Goal: Task Accomplishment & Management: Manage account settings

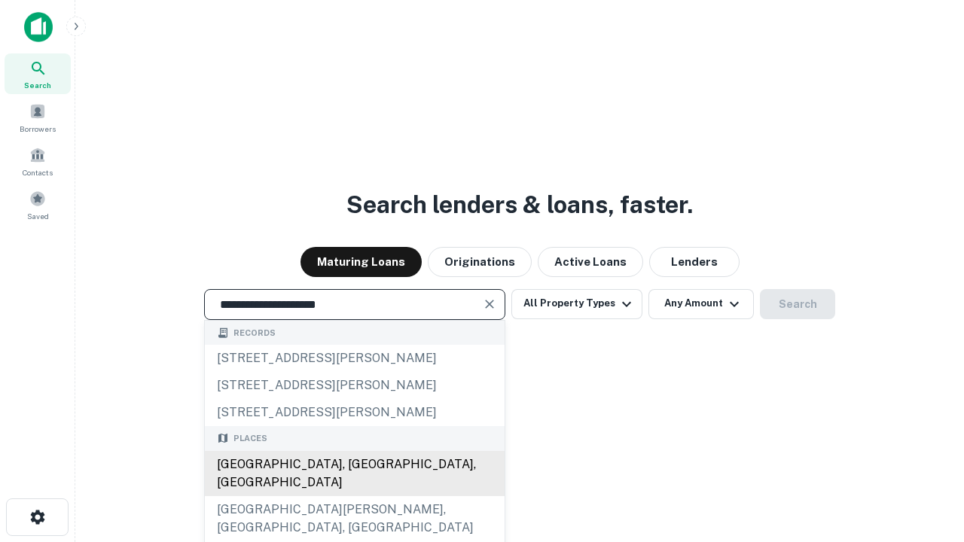
click at [354, 496] on div "[GEOGRAPHIC_DATA], [GEOGRAPHIC_DATA], [GEOGRAPHIC_DATA]" at bounding box center [355, 473] width 300 height 45
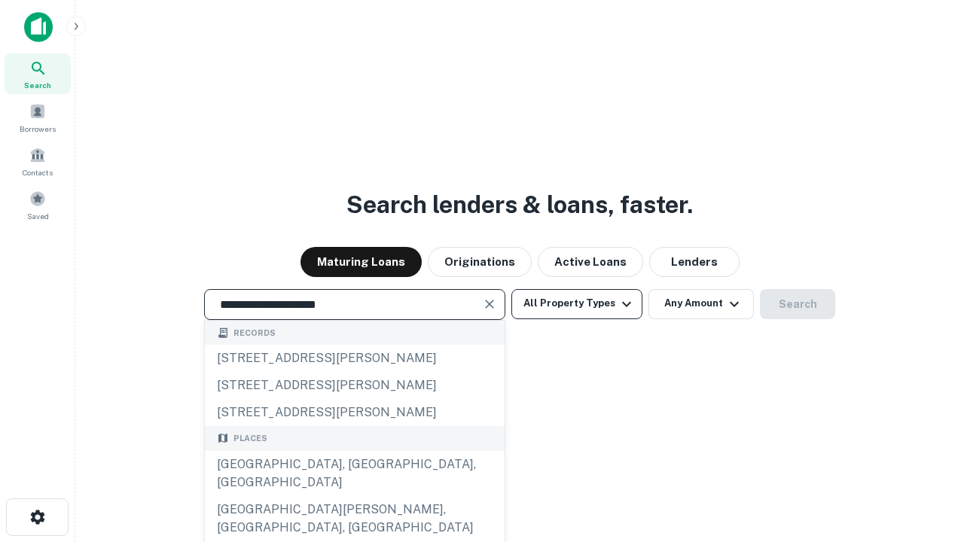
type input "**********"
click at [577, 303] on button "All Property Types" at bounding box center [576, 304] width 131 height 30
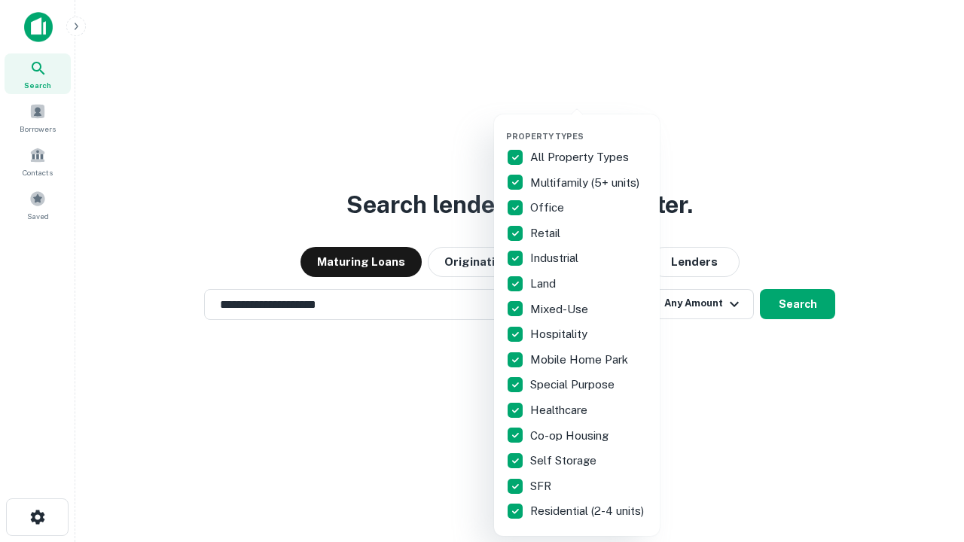
click at [589, 126] on button "button" at bounding box center [589, 126] width 166 height 1
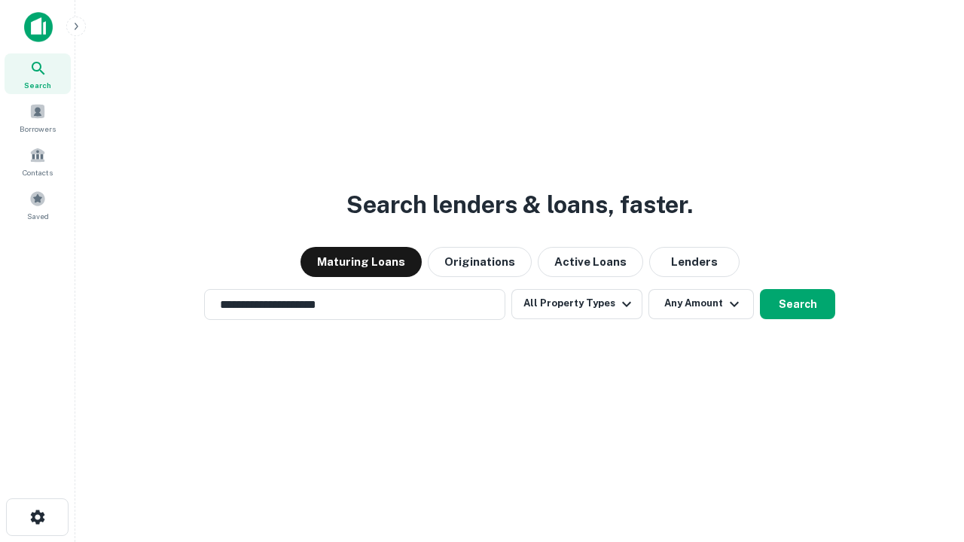
scroll to position [23, 0]
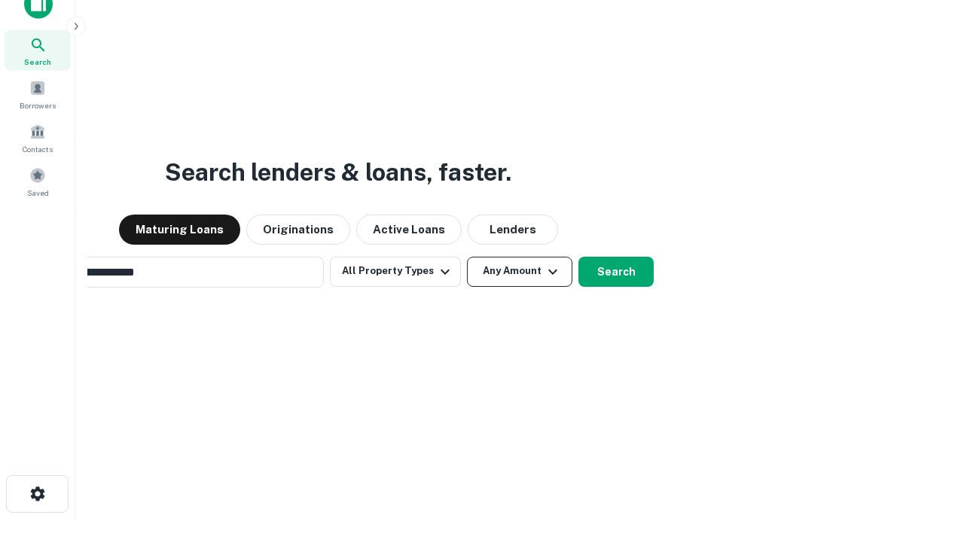
click at [467, 257] on button "Any Amount" at bounding box center [519, 272] width 105 height 30
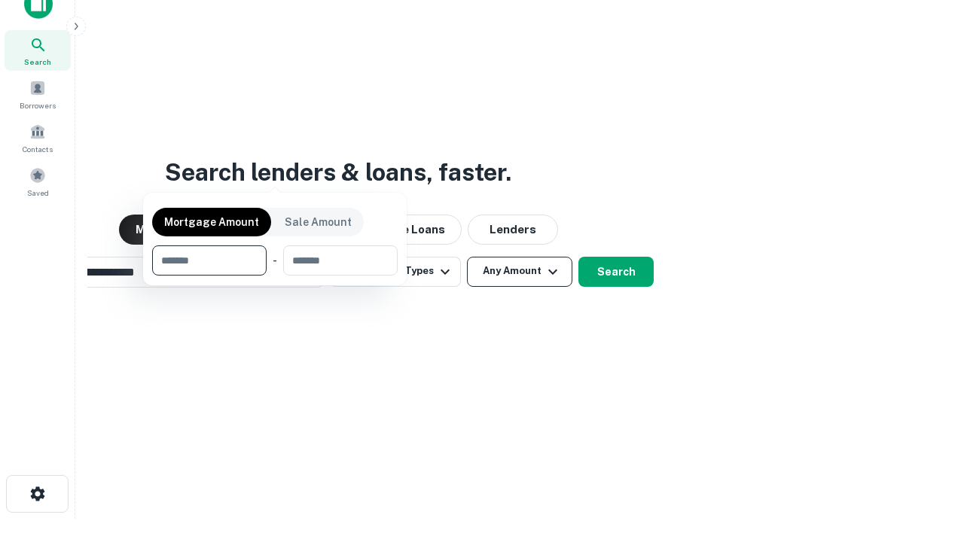
scroll to position [24, 0]
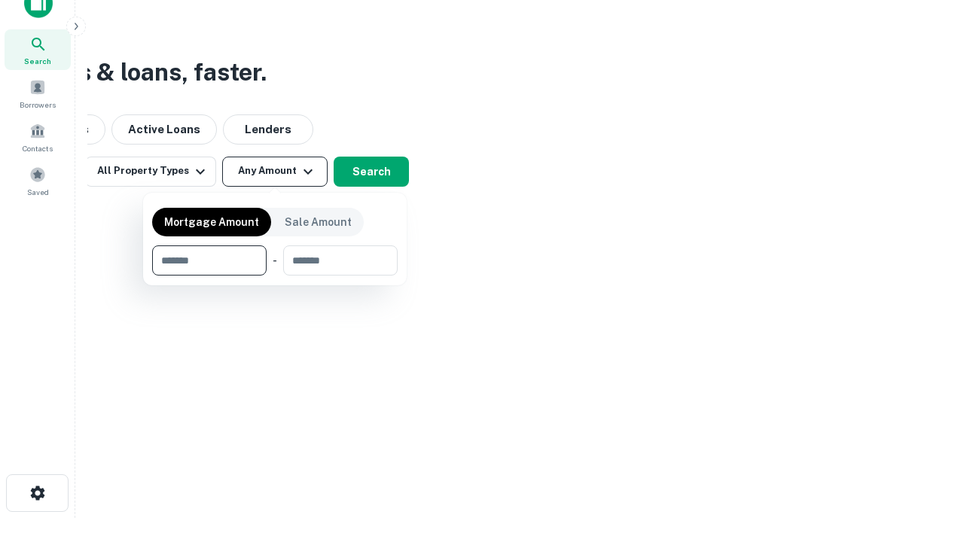
type input "*******"
click at [275, 276] on button "button" at bounding box center [274, 276] width 245 height 1
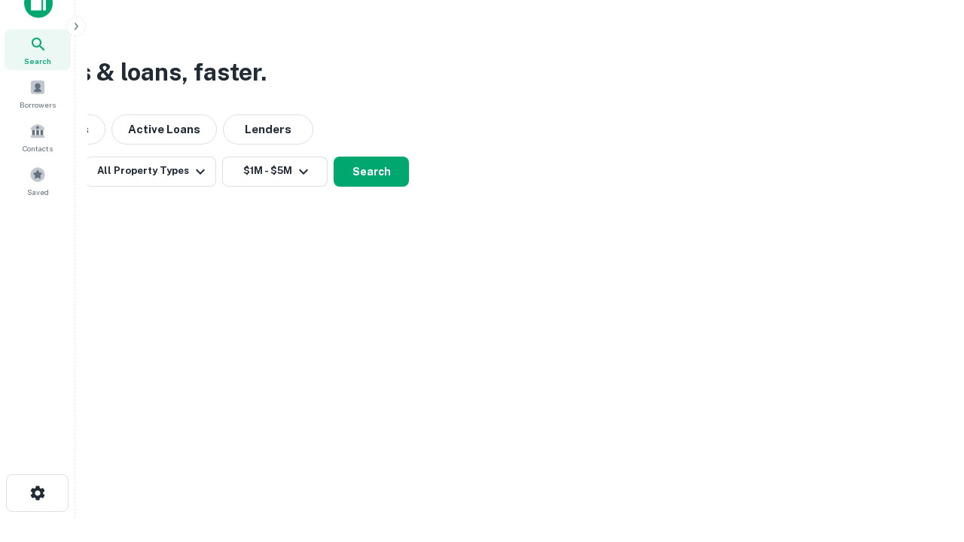
scroll to position [23, 0]
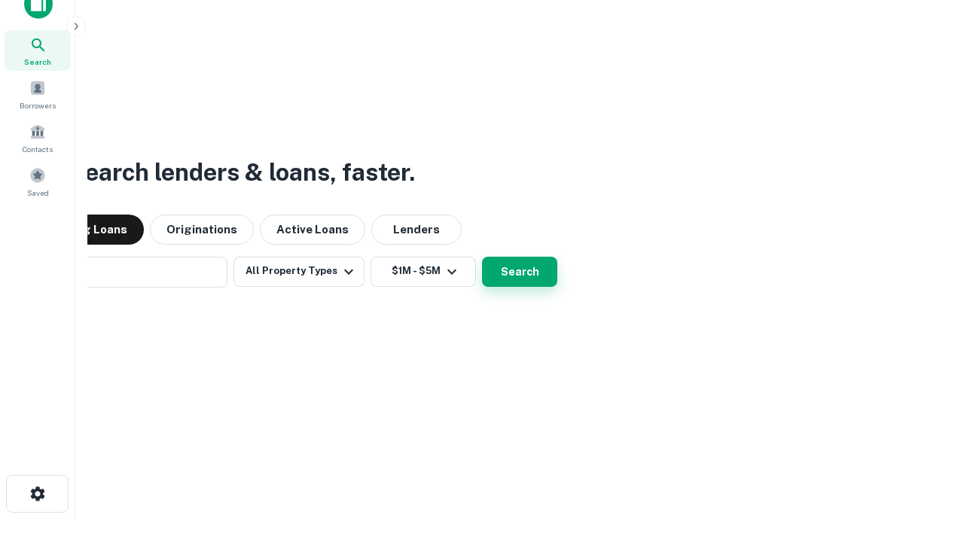
click at [482, 257] on button "Search" at bounding box center [519, 272] width 75 height 30
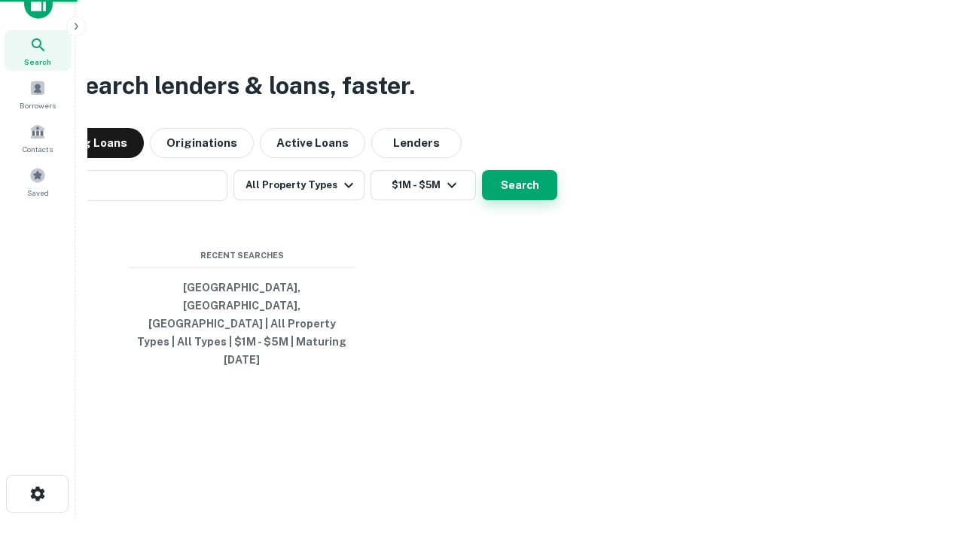
scroll to position [24, 0]
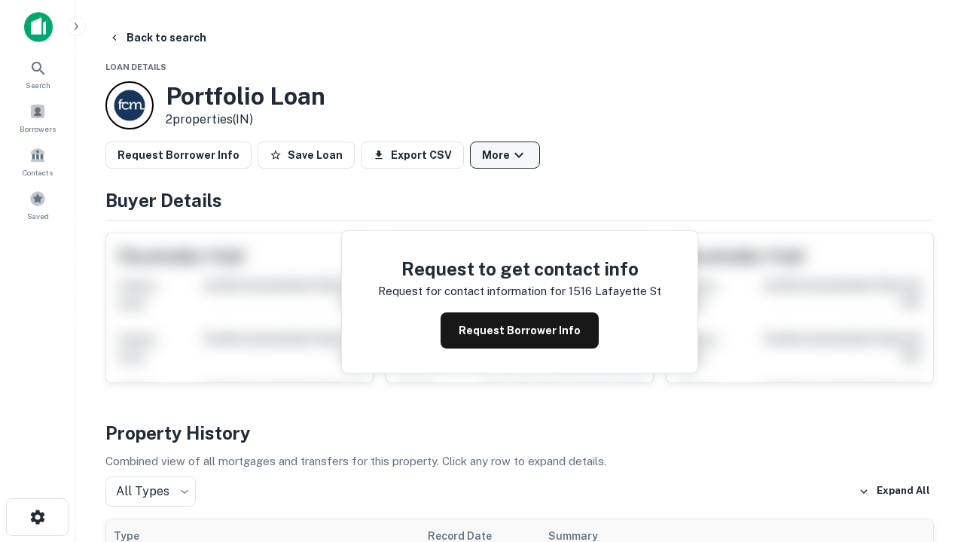
click at [504, 155] on button "More" at bounding box center [505, 155] width 70 height 27
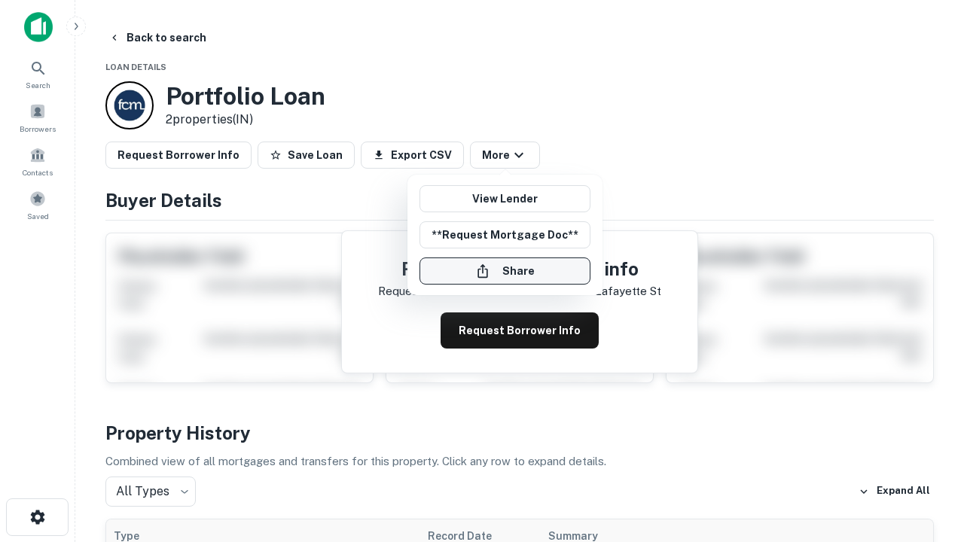
click at [504, 271] on button "Share" at bounding box center [504, 270] width 171 height 27
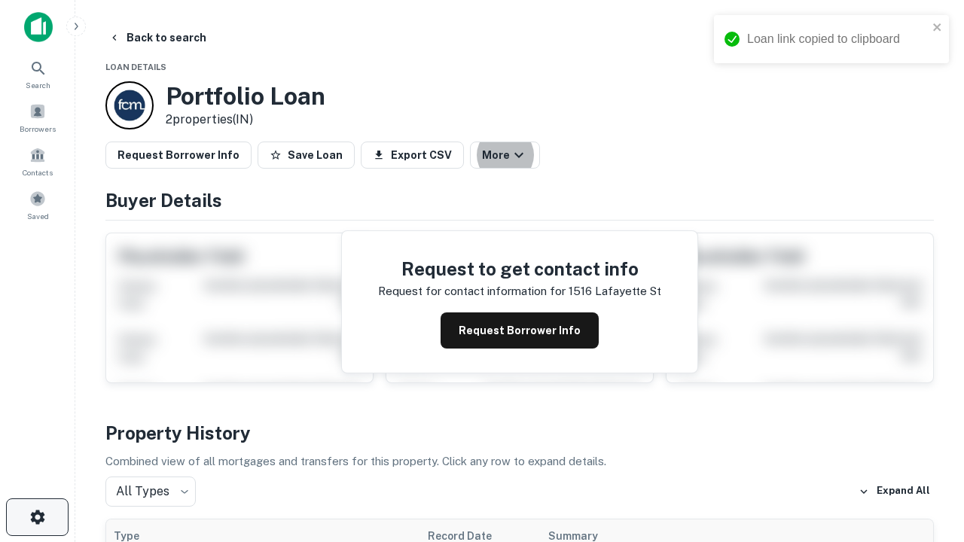
click at [37, 517] on icon "button" at bounding box center [38, 517] width 18 height 18
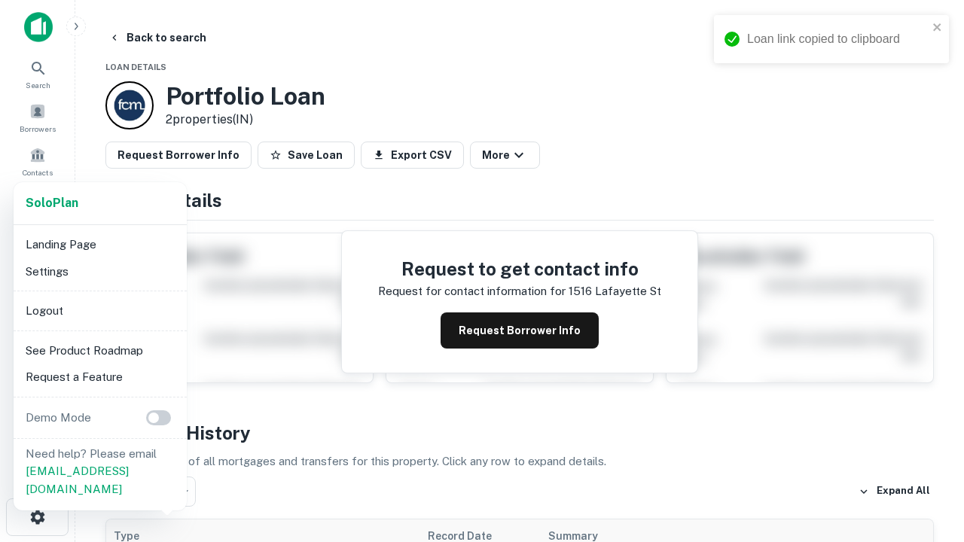
click at [99, 310] on li "Logout" at bounding box center [100, 310] width 161 height 27
